Goal: Information Seeking & Learning: Learn about a topic

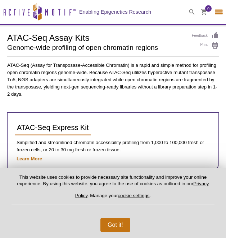
select select "[GEOGRAPHIC_DATA]"
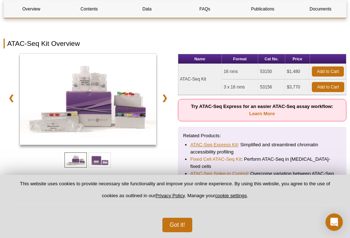
scroll to position [121, 0]
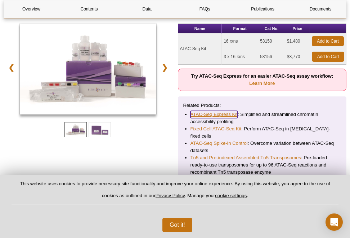
click at [209, 113] on link "ATAC-Seq Express Kit" at bounding box center [214, 114] width 47 height 7
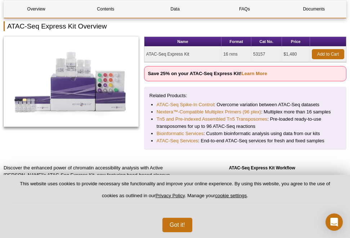
scroll to position [88, 0]
